Goal: Communication & Community: Share content

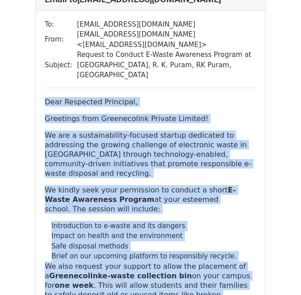
scroll to position [22071, 0]
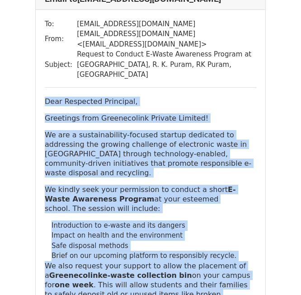
drag, startPoint x: 192, startPoint y: 98, endPoint x: 79, endPoint y: 94, distance: 113.1
copy h4 "[EMAIL_ADDRESS][DOMAIN_NAME]"
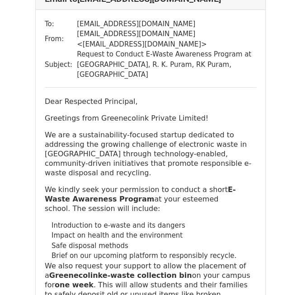
drag, startPoint x: 96, startPoint y: 170, endPoint x: 69, endPoint y: 148, distance: 35.4
copy tr "Request to Conduct E-Waste Awareness Program at [GEOGRAPHIC_DATA], [GEOGRAPHIC_…"
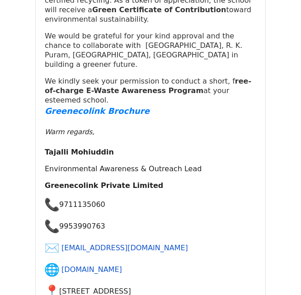
scroll to position [22400, 0]
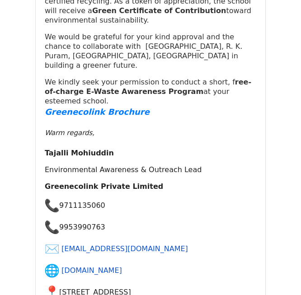
drag, startPoint x: 133, startPoint y: 112, endPoint x: 107, endPoint y: 85, distance: 37.4
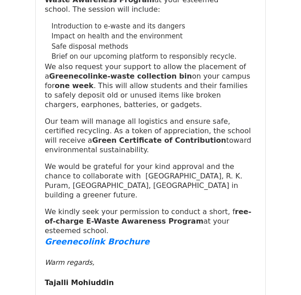
scroll to position [22197, 0]
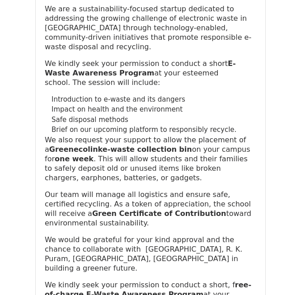
drag, startPoint x: 233, startPoint y: 165, endPoint x: 42, endPoint y: 70, distance: 212.7
copy div "Lore Ipsumdolo Sitametco, Adipiscin elit Seddoeiusmod Tempori Utlabor! Et dol m…"
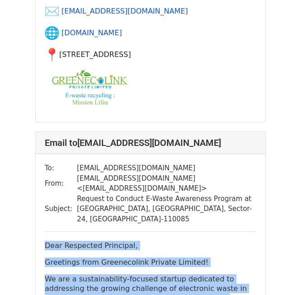
scroll to position [22661, 0]
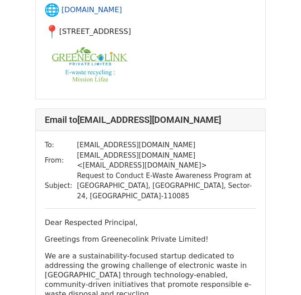
drag, startPoint x: 203, startPoint y: 195, endPoint x: 80, endPoint y: 197, distance: 122.5
copy h4 "[EMAIL_ADDRESS][DOMAIN_NAME]"
drag, startPoint x: 129, startPoint y: 268, endPoint x: 73, endPoint y: 249, distance: 59.6
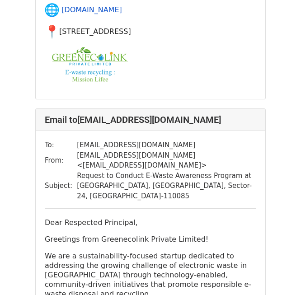
copy td "Request to Conduct E-Waste Awareness Program at [GEOGRAPHIC_DATA], [STREET_ADDR…"
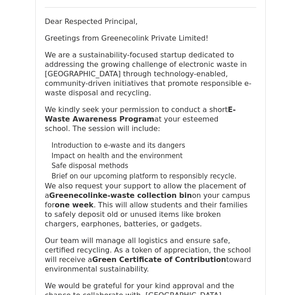
scroll to position [22838, 0]
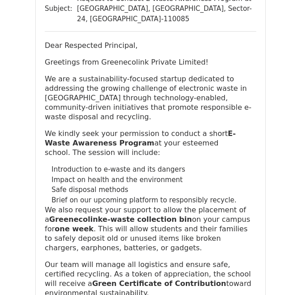
drag, startPoint x: 253, startPoint y: 179, endPoint x: 45, endPoint y: 118, distance: 216.8
copy div "Lore Ipsumdolo Sitametco, Adipiscin elit Seddoeiusmod Tempori Utlabor! Et dol m…"
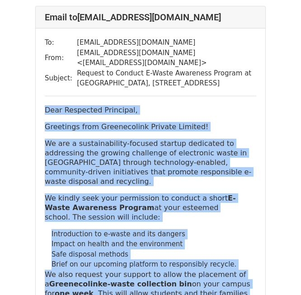
scroll to position [23506, 0]
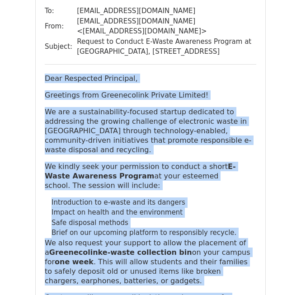
drag, startPoint x: 163, startPoint y: 45, endPoint x: 81, endPoint y: 51, distance: 82.5
copy h4 "principal@donboscoschool .in"
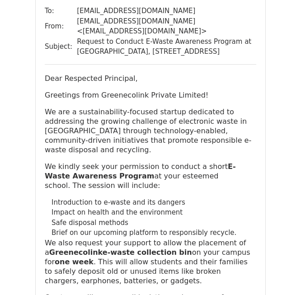
drag, startPoint x: 209, startPoint y: 117, endPoint x: 74, endPoint y: 106, distance: 135.6
copy tbody "Request to Conduct E-Waste Awareness Program at [GEOGRAPHIC_DATA], [GEOGRAPHIC_…"
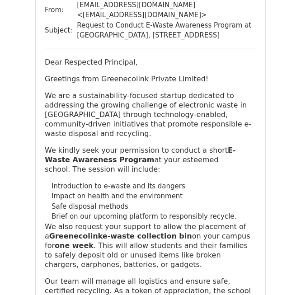
scroll to position [23512, 0]
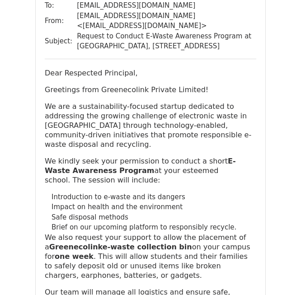
drag, startPoint x: 249, startPoint y: 260, endPoint x: 46, endPoint y: 137, distance: 237.1
copy div "Lore Ipsumdolo Sitametco, Adipiscin elit Seddoeiusmod Tempori Utlabor! Et dol m…"
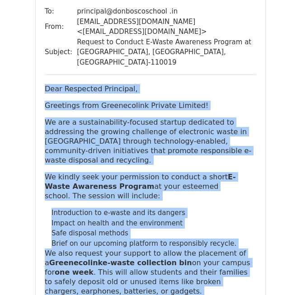
scroll to position [24175, 0]
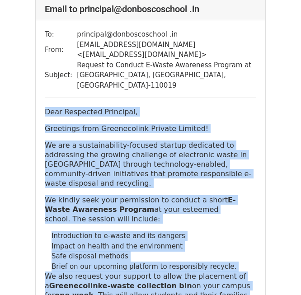
drag, startPoint x: 248, startPoint y: 64, endPoint x: 79, endPoint y: 66, distance: 168.6
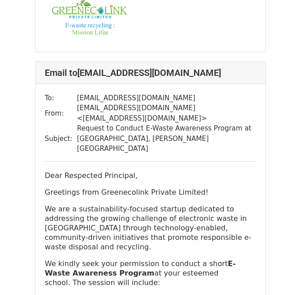
scroll to position [24823, 0]
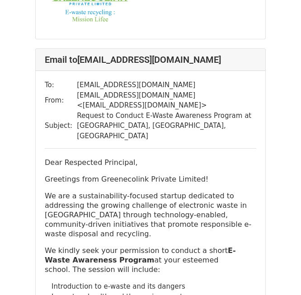
scroll to position [25546, 0]
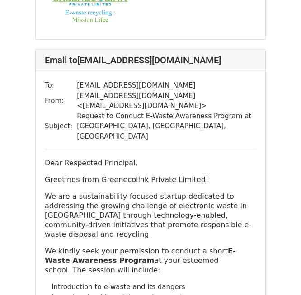
drag, startPoint x: 171, startPoint y: 73, endPoint x: 80, endPoint y: 76, distance: 91.4
drag, startPoint x: 90, startPoint y: 148, endPoint x: 72, endPoint y: 133, distance: 23.7
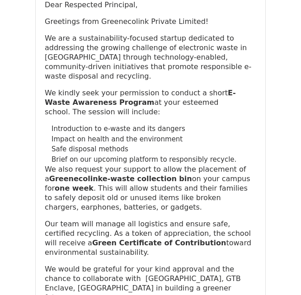
scroll to position [25547, 0]
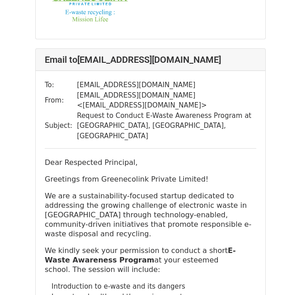
drag, startPoint x: 250, startPoint y: 220, endPoint x: 44, endPoint y: 178, distance: 209.9
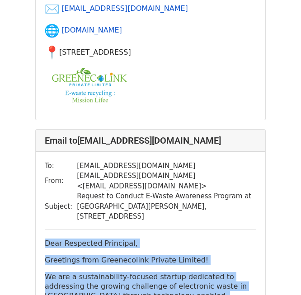
scroll to position [26178, 0]
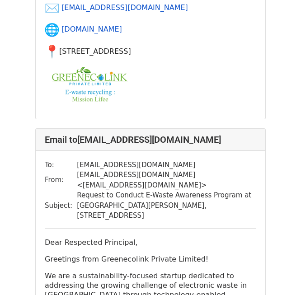
drag, startPoint x: 80, startPoint y: 138, endPoint x: 174, endPoint y: 137, distance: 94.9
drag, startPoint x: 120, startPoint y: 214, endPoint x: 74, endPoint y: 195, distance: 50.0
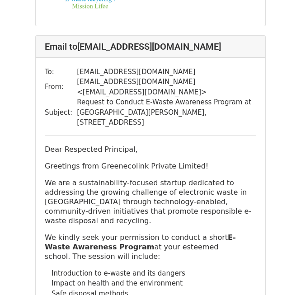
scroll to position [26254, 0]
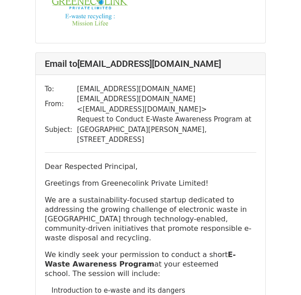
drag, startPoint x: 243, startPoint y: 212, endPoint x: 44, endPoint y: 167, distance: 204.4
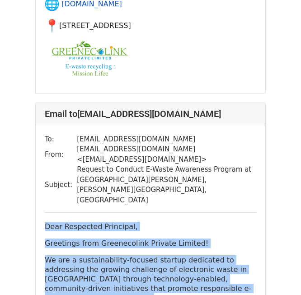
scroll to position [26911, 0]
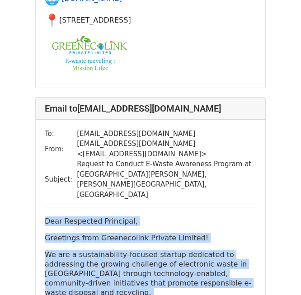
drag, startPoint x: 210, startPoint y: 99, endPoint x: 79, endPoint y: 99, distance: 131.1
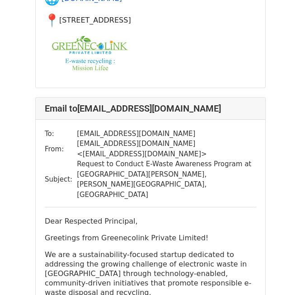
drag, startPoint x: 127, startPoint y: 181, endPoint x: 73, endPoint y: 154, distance: 60.2
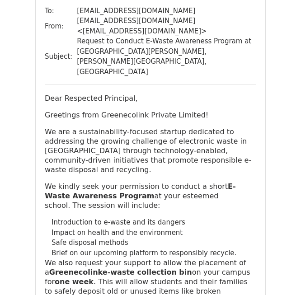
scroll to position [26990, 0]
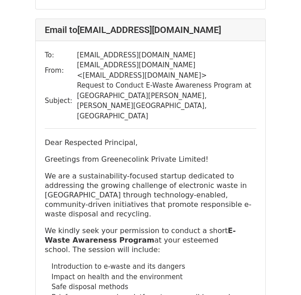
drag, startPoint x: 249, startPoint y: 248, endPoint x: 42, endPoint y: 123, distance: 241.2
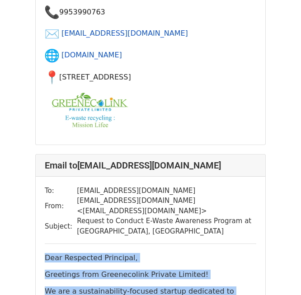
scroll to position [27576, 0]
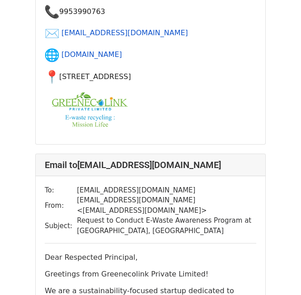
drag, startPoint x: 181, startPoint y: 128, endPoint x: 82, endPoint y: 123, distance: 99.1
drag, startPoint x: 193, startPoint y: 200, endPoint x: 71, endPoint y: 185, distance: 123.0
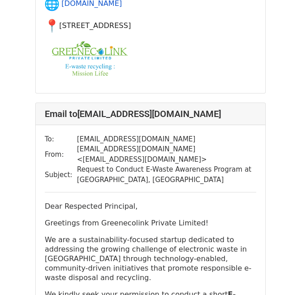
scroll to position [27588, 0]
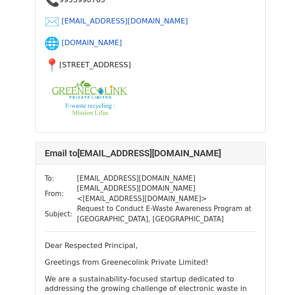
drag, startPoint x: 241, startPoint y: 215, endPoint x: 42, endPoint y: 217, distance: 198.9
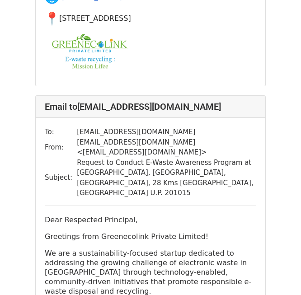
scroll to position [29037, 0]
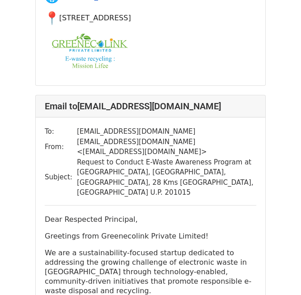
drag, startPoint x: 181, startPoint y: 57, endPoint x: 81, endPoint y: 58, distance: 99.9
drag, startPoint x: 214, startPoint y: 122, endPoint x: 71, endPoint y: 113, distance: 143.6
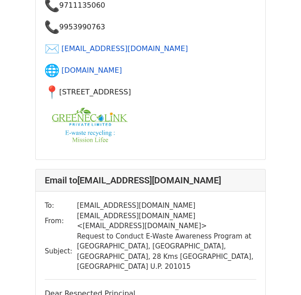
scroll to position [29019, 0]
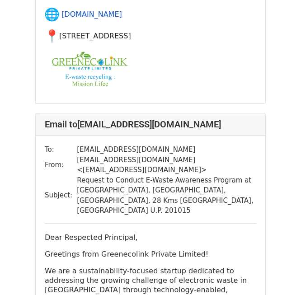
drag, startPoint x: 252, startPoint y: 127, endPoint x: 42, endPoint y: 170, distance: 214.6
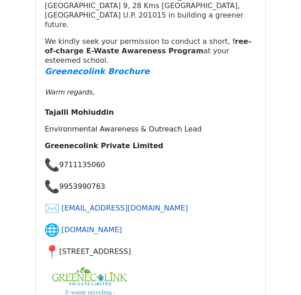
scroll to position [29669, 0]
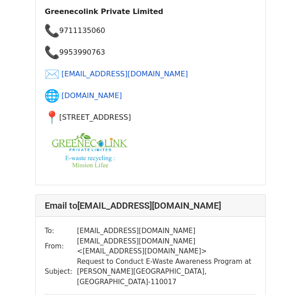
drag, startPoint x: 80, startPoint y: 106, endPoint x: 209, endPoint y: 109, distance: 128.9
drag, startPoint x: 101, startPoint y: 180, endPoint x: 73, endPoint y: 165, distance: 31.4
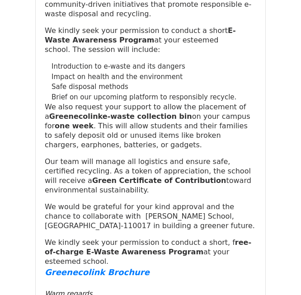
scroll to position [30076, 0]
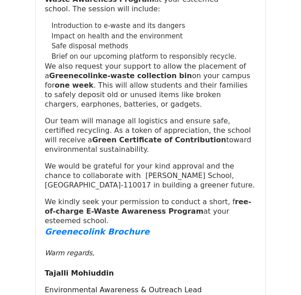
drag, startPoint x: 45, startPoint y: 208, endPoint x: 249, endPoint y: 105, distance: 228.9
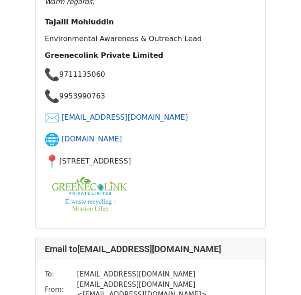
scroll to position [30377, 0]
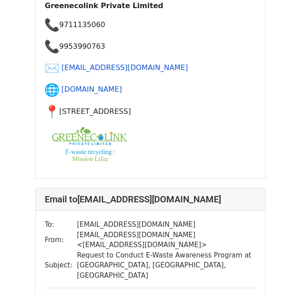
drag, startPoint x: 80, startPoint y: 93, endPoint x: 228, endPoint y: 86, distance: 148.4
drag, startPoint x: 94, startPoint y: 168, endPoint x: 73, endPoint y: 148, distance: 29.7
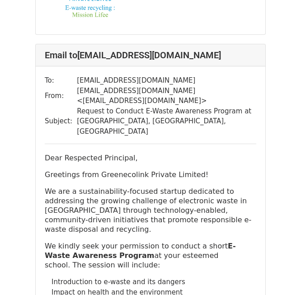
scroll to position [30399, 0]
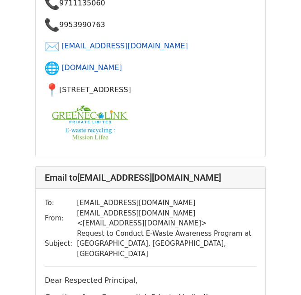
drag, startPoint x: 247, startPoint y: 190, endPoint x: 45, endPoint y: 172, distance: 203.3
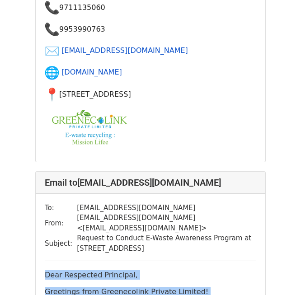
scroll to position [31097, 0]
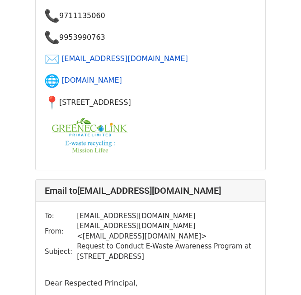
drag, startPoint x: 189, startPoint y: 70, endPoint x: 80, endPoint y: 59, distance: 108.6
drag, startPoint x: 87, startPoint y: 135, endPoint x: 65, endPoint y: 122, distance: 25.5
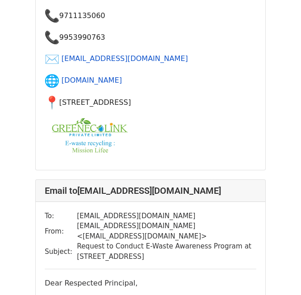
drag, startPoint x: 96, startPoint y: 141, endPoint x: 74, endPoint y: 122, distance: 28.5
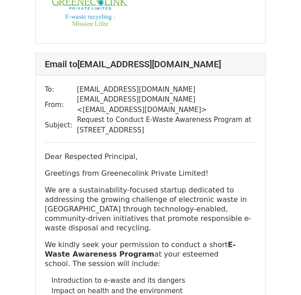
scroll to position [31221, 0]
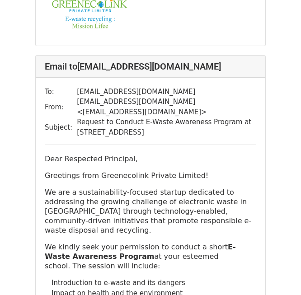
drag, startPoint x: 250, startPoint y: 240, endPoint x: 44, endPoint y: 44, distance: 284.6
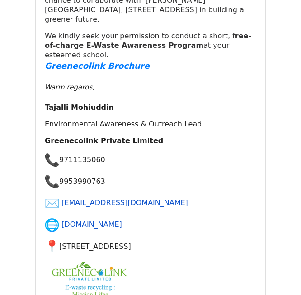
scroll to position [31803, 0]
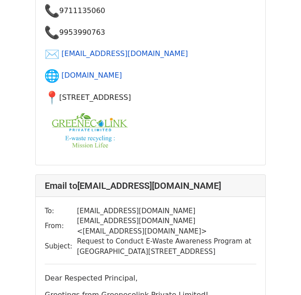
drag, startPoint x: 80, startPoint y: 51, endPoint x: 209, endPoint y: 54, distance: 128.9
drag, startPoint x: 92, startPoint y: 126, endPoint x: 72, endPoint y: 109, distance: 26.3
drag, startPoint x: 93, startPoint y: 128, endPoint x: 71, endPoint y: 109, distance: 29.5
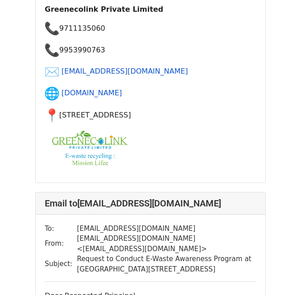
scroll to position [31780, 0]
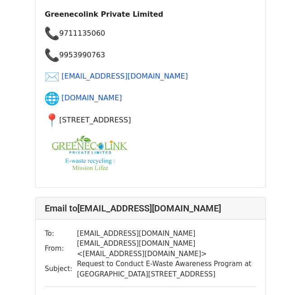
drag, startPoint x: 244, startPoint y: 258, endPoint x: 44, endPoint y: 178, distance: 215.2
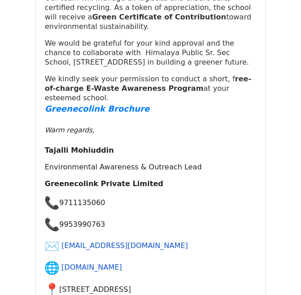
scroll to position [32311, 0]
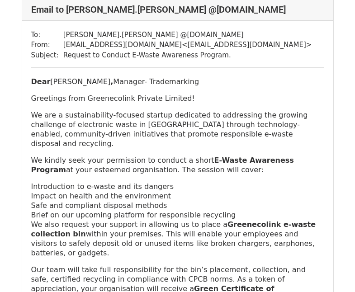
scroll to position [67, 0]
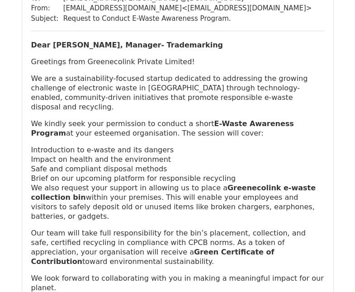
scroll to position [102, 0]
